Goal: Task Accomplishment & Management: Use online tool/utility

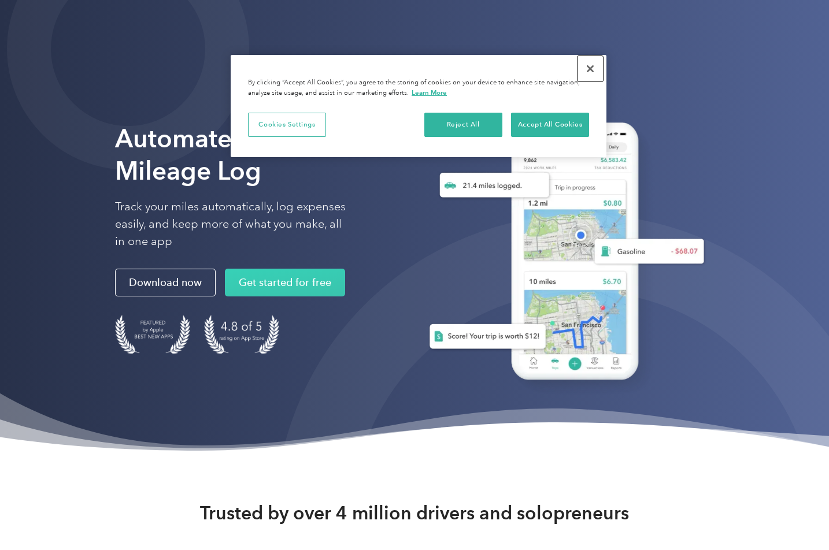
click at [594, 71] on button "Close" at bounding box center [590, 68] width 25 height 25
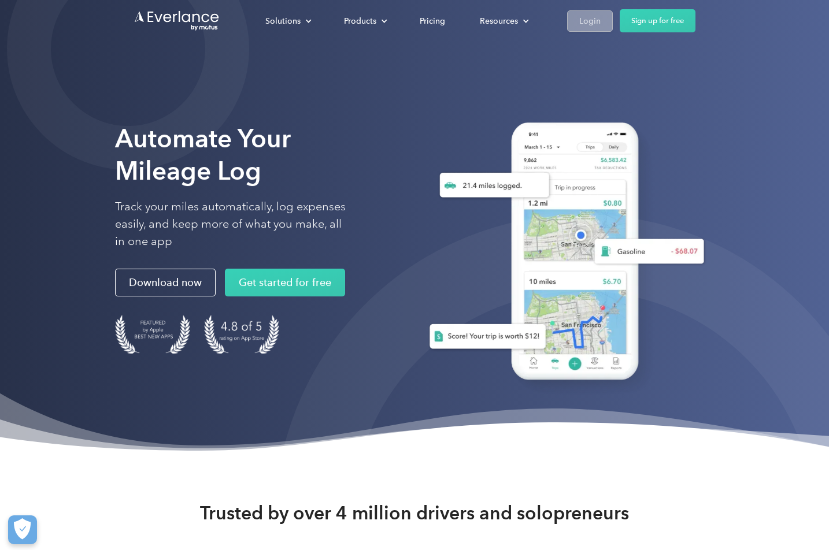
click at [588, 25] on div "Login" at bounding box center [589, 21] width 21 height 14
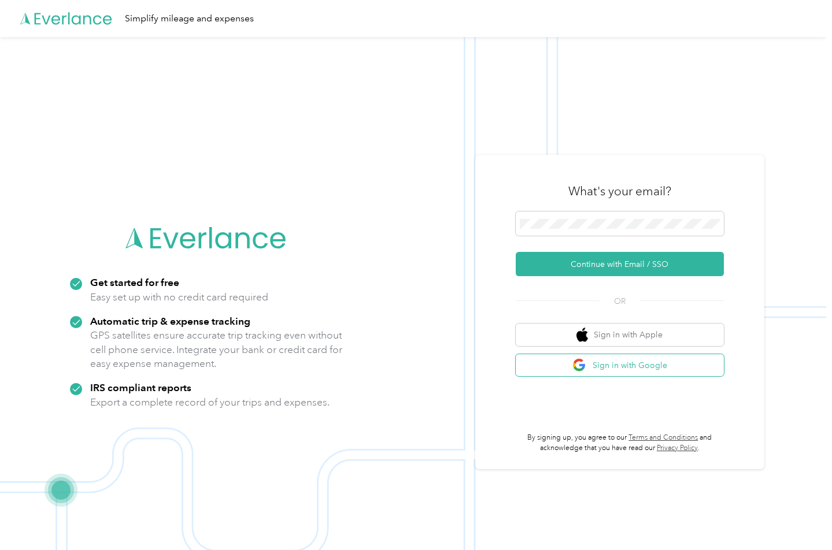
click at [585, 375] on button "Sign in with Google" at bounding box center [620, 365] width 208 height 23
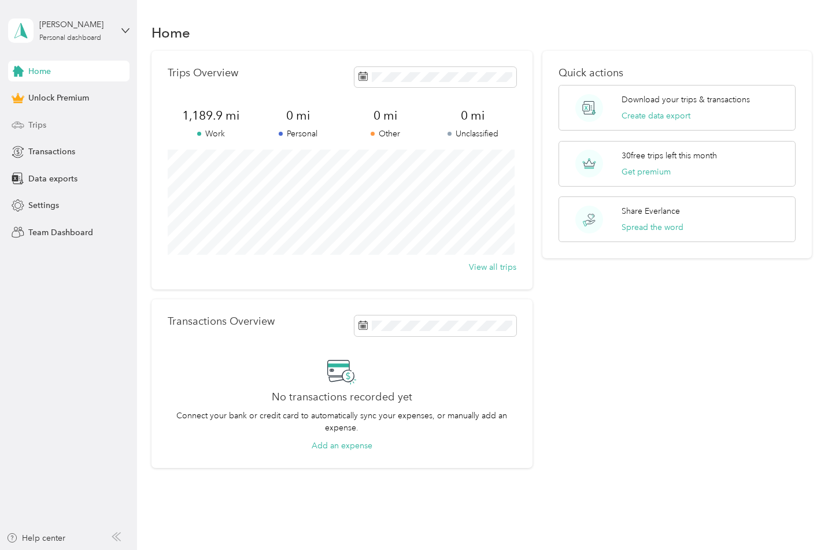
click at [30, 131] on span "Trips" at bounding box center [37, 125] width 18 height 12
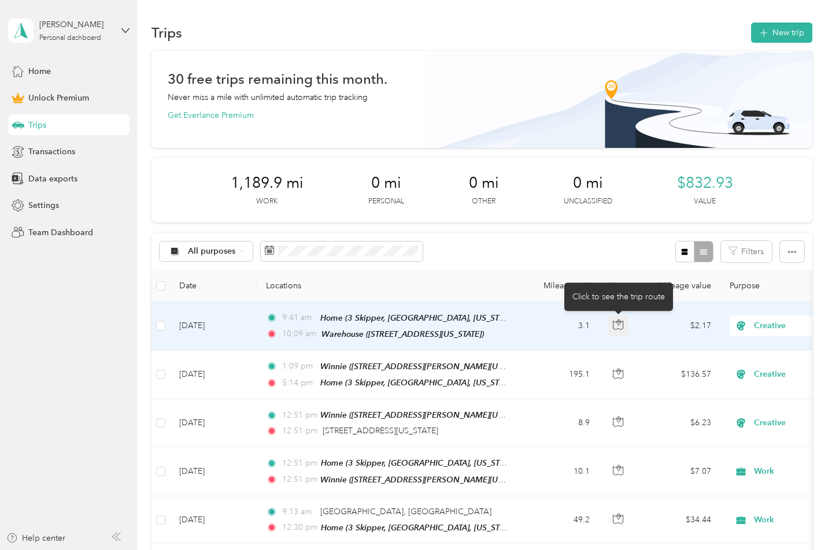
click at [613, 329] on icon "button" at bounding box center [618, 325] width 10 height 10
drag, startPoint x: 511, startPoint y: 336, endPoint x: 498, endPoint y: 336, distance: 12.7
click at [498, 336] on td "9:41 am Home (3 Skipper, Irvine, California) 10:09 am Warehouse (9360 7th Stree…" at bounding box center [390, 326] width 266 height 49
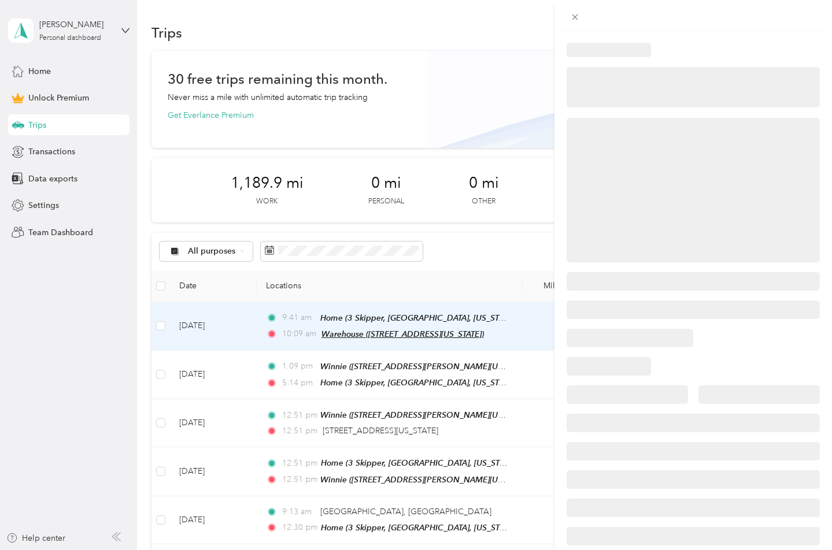
click at [490, 336] on div at bounding box center [416, 275] width 832 height 550
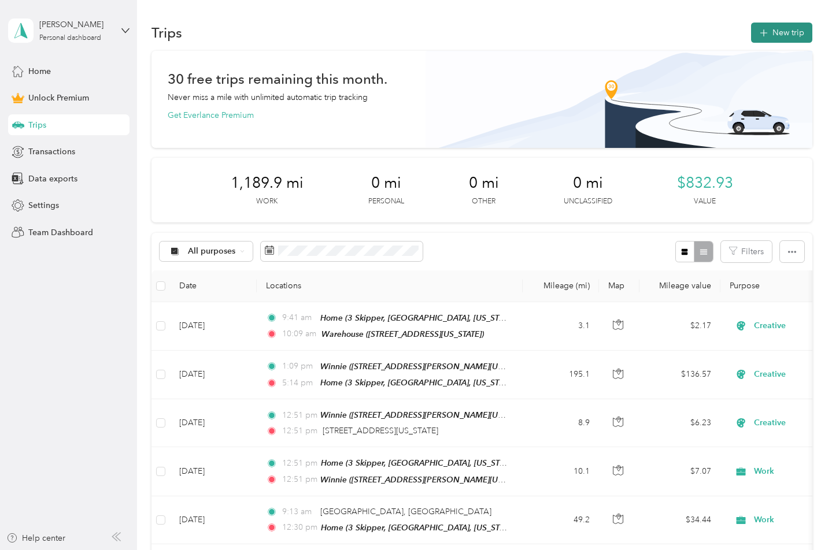
click at [763, 37] on button "New trip" at bounding box center [781, 33] width 61 height 20
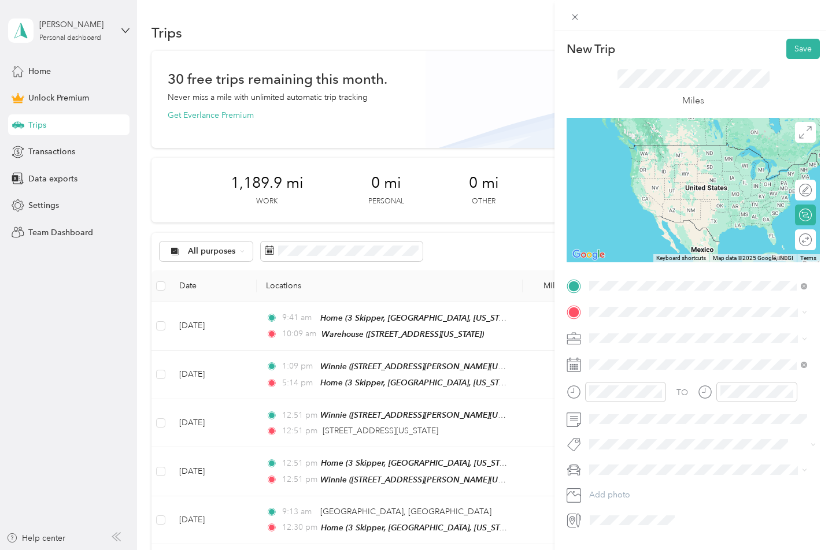
click at [662, 342] on span "3 Skipper, 92604, Irvine, California, United States" at bounding box center [697, 351] width 172 height 22
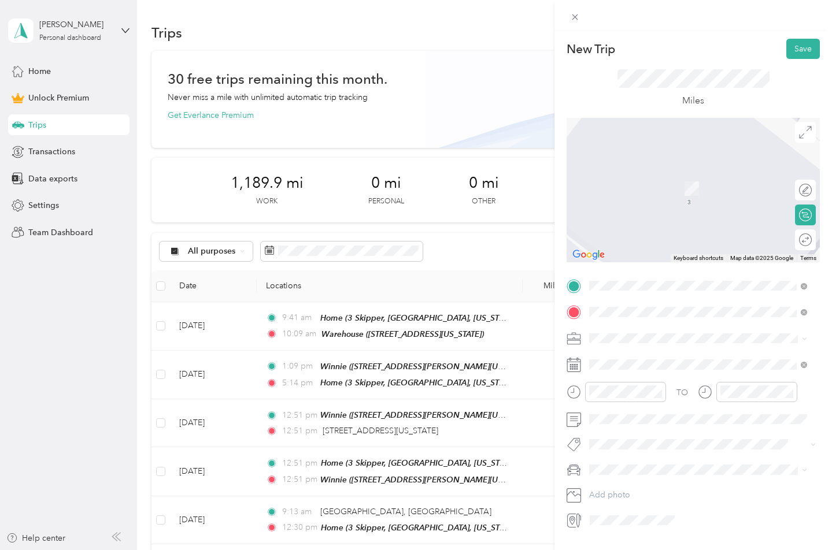
click at [650, 347] on div "West Convention Way Anaheim, California 92802, United States" at bounding box center [698, 355] width 210 height 16
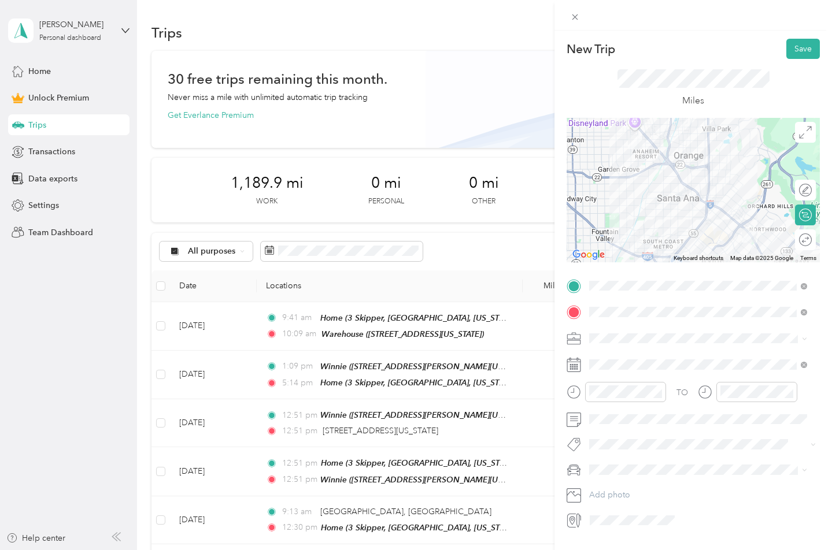
click at [630, 362] on li "Work" at bounding box center [698, 359] width 226 height 20
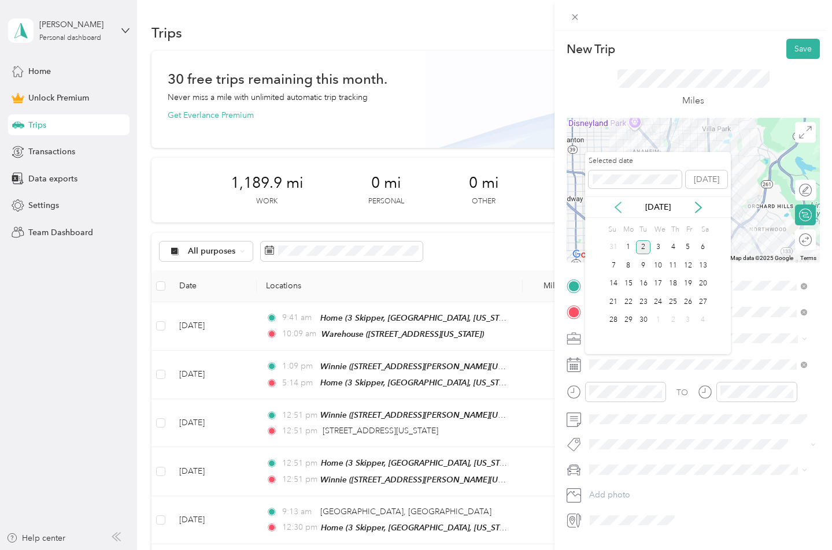
click at [613, 205] on icon at bounding box center [618, 208] width 12 height 12
click at [706, 322] on div "30" at bounding box center [702, 320] width 15 height 14
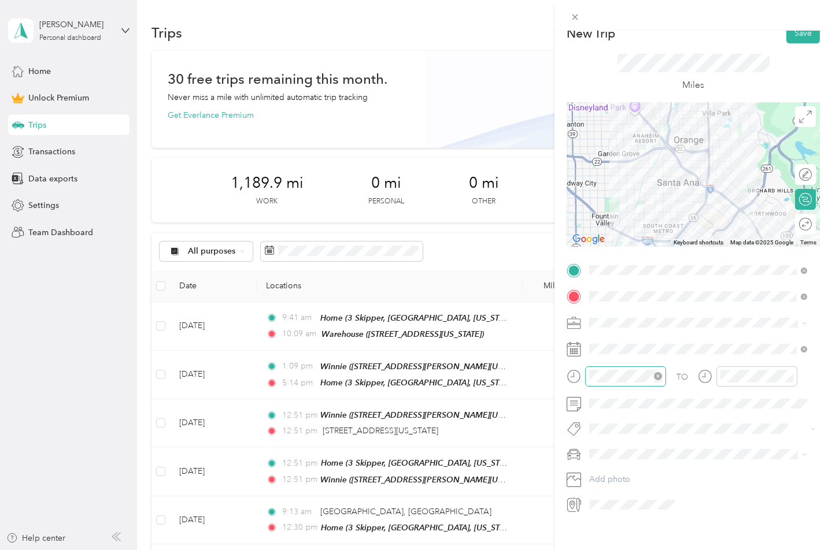
scroll to position [30, 0]
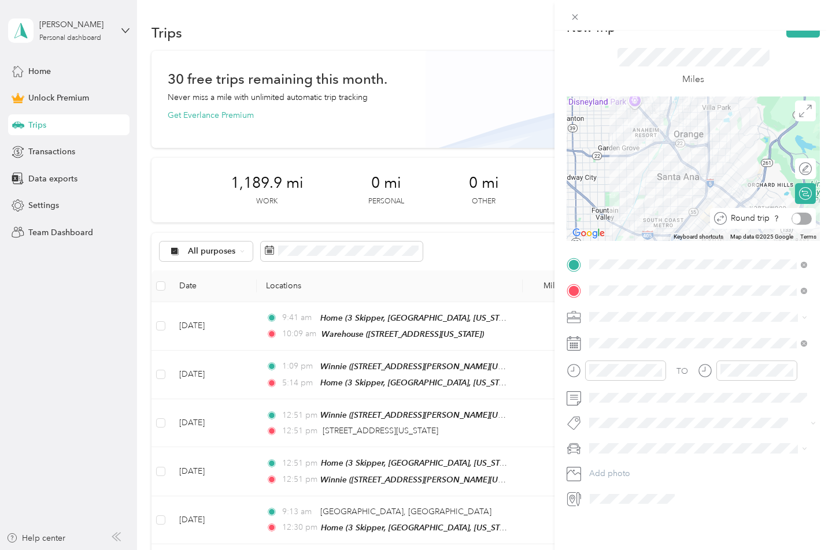
click at [799, 213] on div "Round trip" at bounding box center [769, 219] width 85 height 12
click at [791, 213] on div at bounding box center [799, 219] width 24 height 12
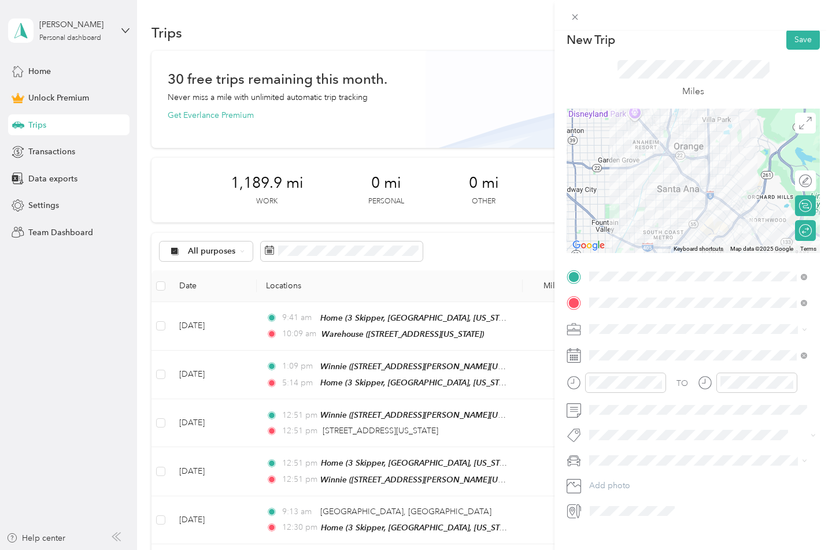
scroll to position [0, 0]
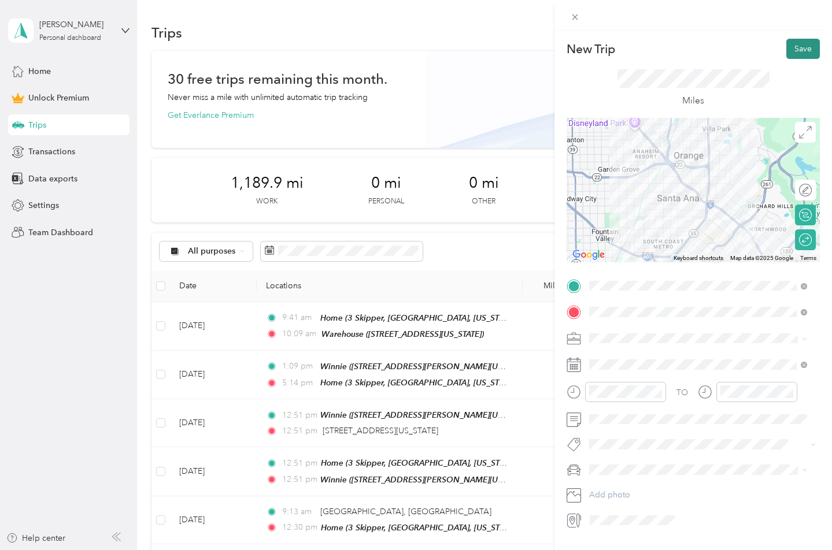
click at [787, 49] on button "Save" at bounding box center [803, 49] width 34 height 20
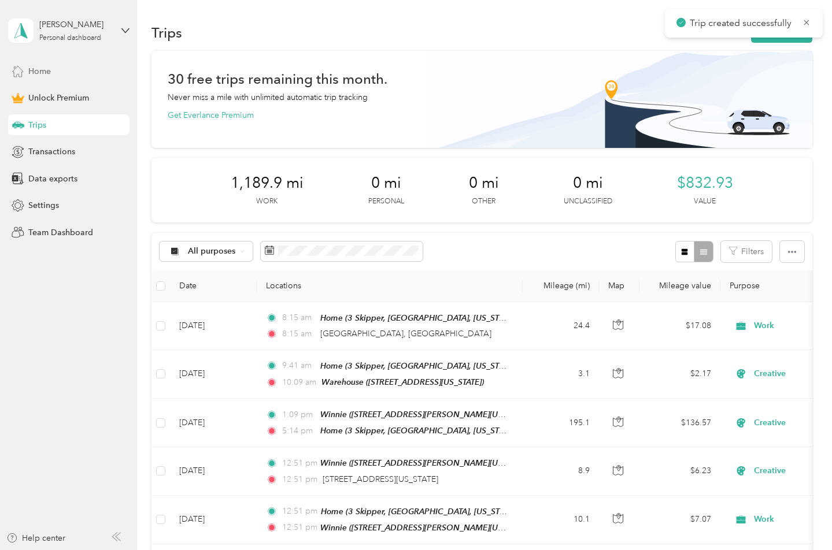
click at [27, 72] on div "Home" at bounding box center [68, 71] width 121 height 21
